Goal: Check status

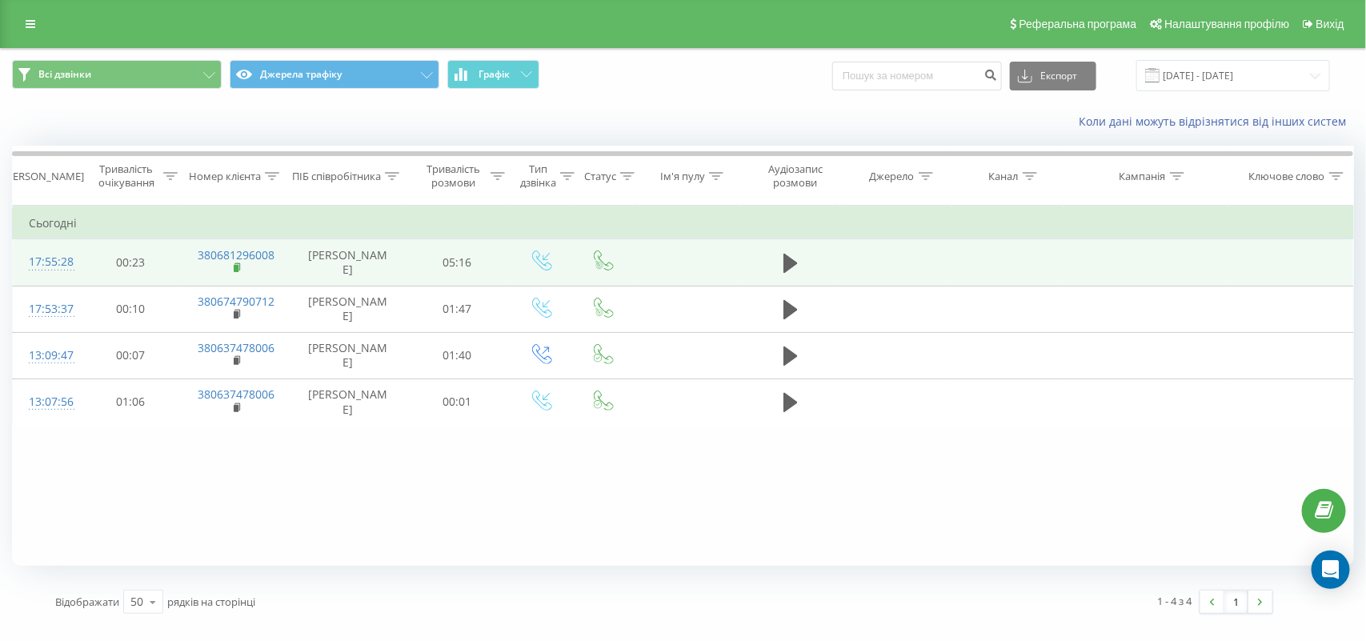
click at [235, 267] on rect at bounding box center [236, 268] width 5 height 7
